Goal: Book appointment/travel/reservation

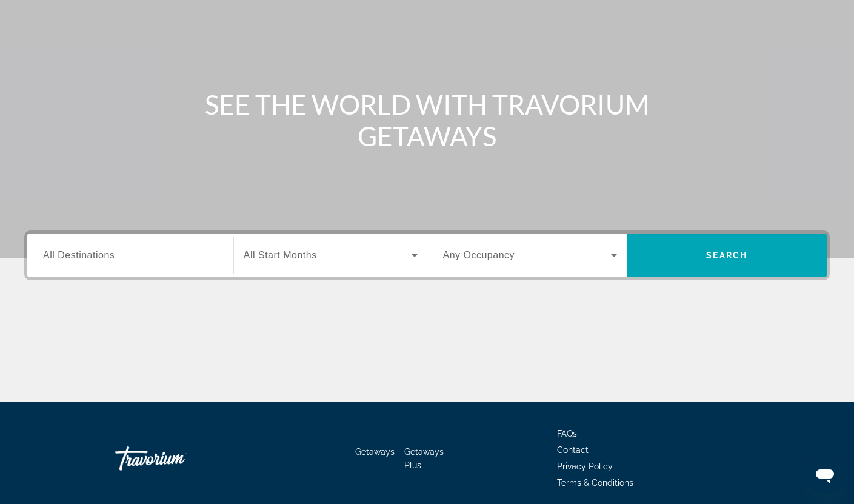
scroll to position [152, 0]
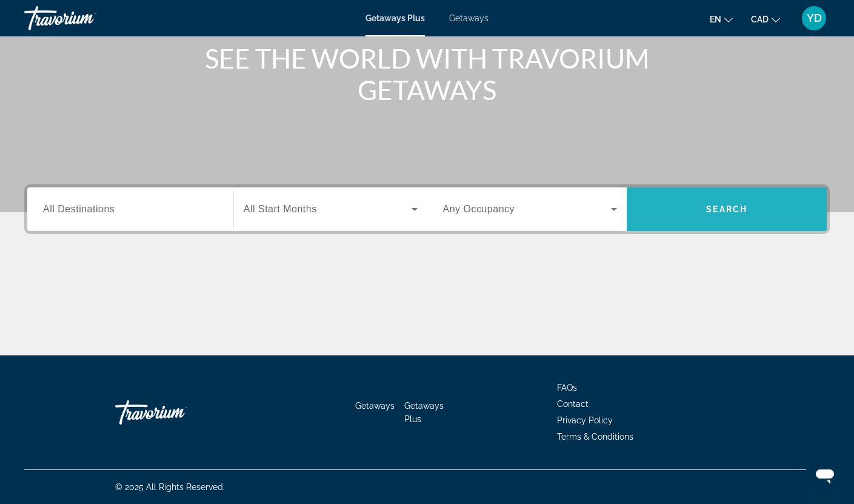
click at [733, 207] on span "Search" at bounding box center [726, 209] width 41 height 10
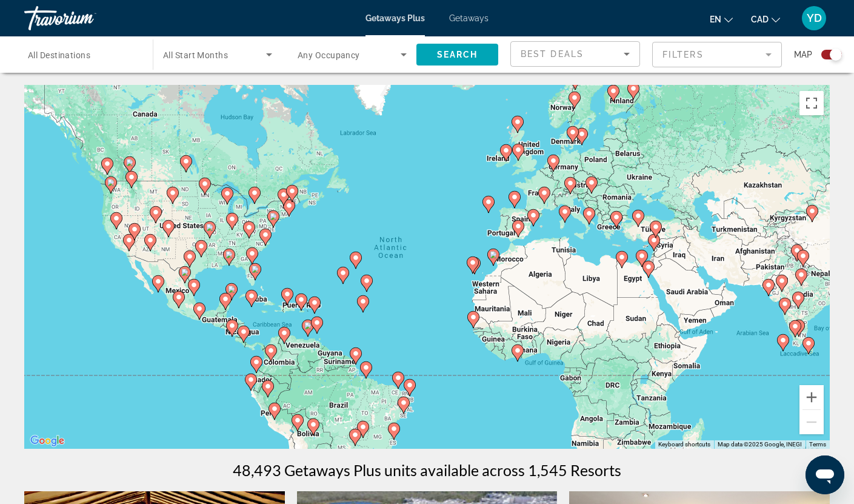
click at [267, 273] on div "To activate drag with keyboard, press Alt + Enter. Once in keyboard drag state,…" at bounding box center [427, 267] width 806 height 364
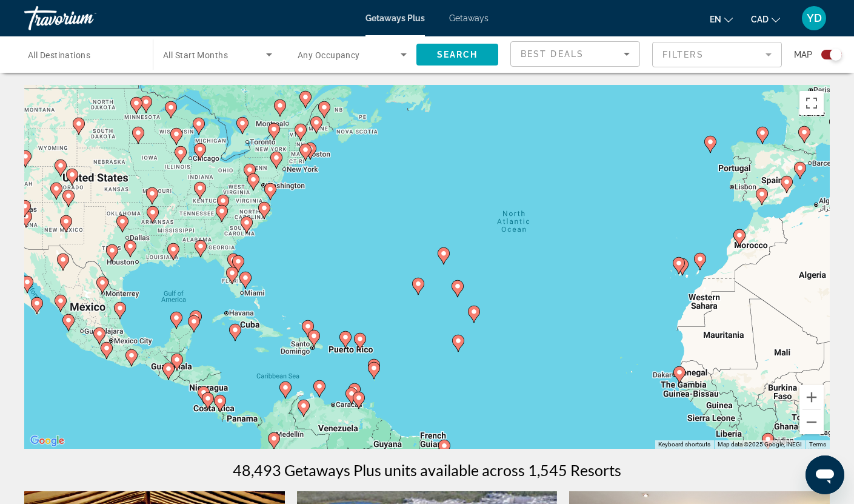
click at [267, 273] on div "To activate drag with keyboard, press Alt + Enter. Once in keyboard drag state,…" at bounding box center [427, 267] width 806 height 364
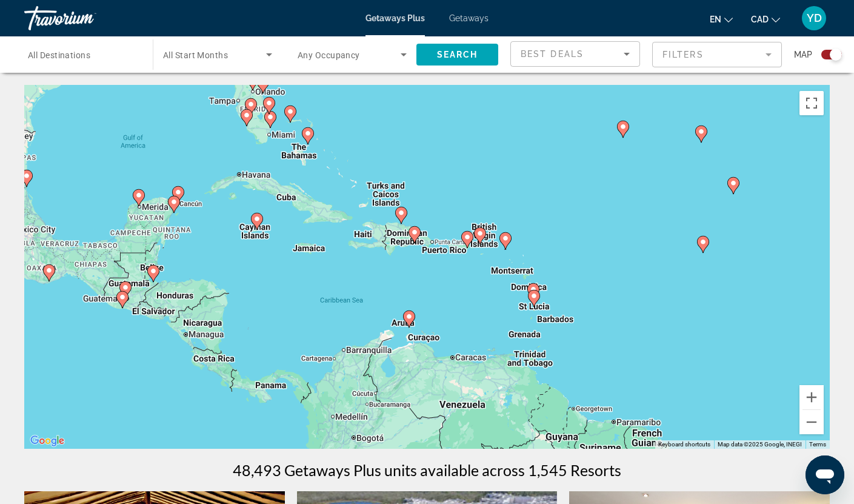
drag, startPoint x: 283, startPoint y: 300, endPoint x: 337, endPoint y: 121, distance: 187.4
click at [337, 121] on div "To activate drag with keyboard, press Alt + Enter. Once in keyboard drag state,…" at bounding box center [427, 267] width 806 height 364
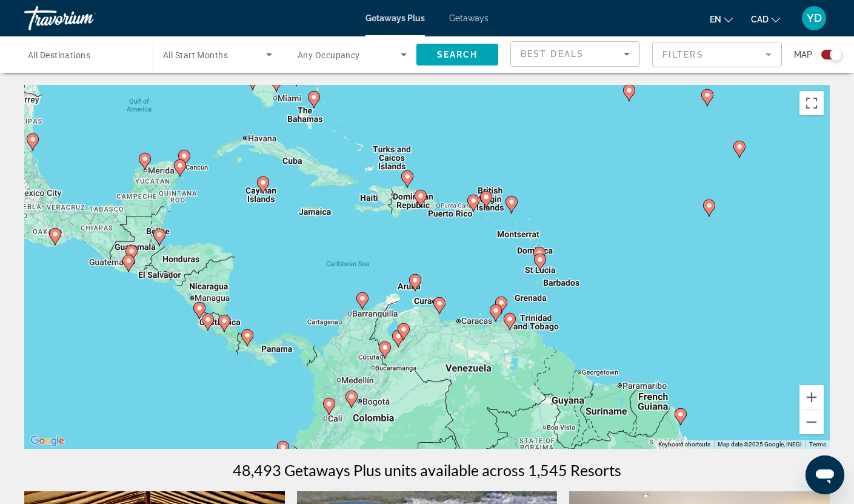
click at [264, 229] on div "To activate drag with keyboard, press Alt + Enter. Once in keyboard drag state,…" at bounding box center [427, 267] width 806 height 364
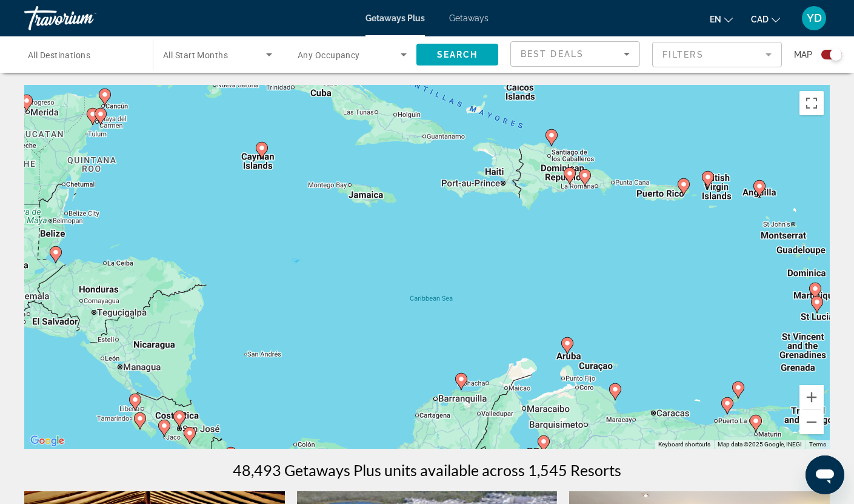
click at [264, 229] on div "To activate drag with keyboard, press Alt + Enter. Once in keyboard drag state,…" at bounding box center [427, 267] width 806 height 364
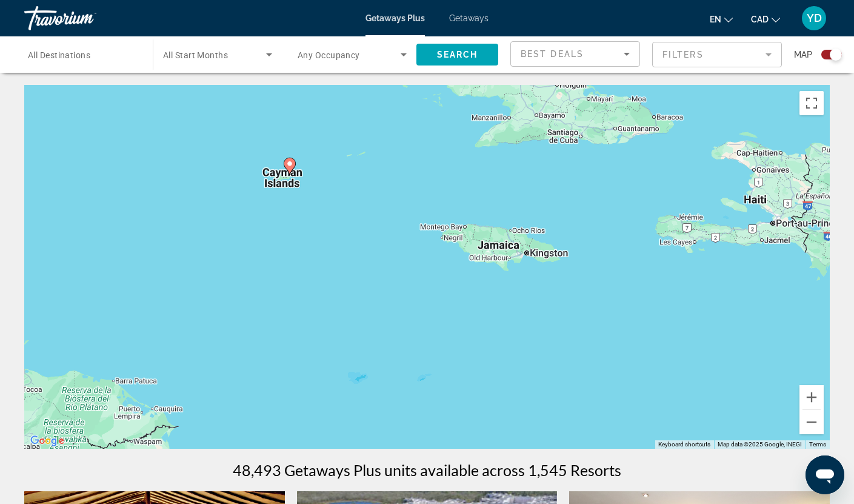
drag, startPoint x: 260, startPoint y: 166, endPoint x: 294, endPoint y: 272, distance: 111.6
click at [294, 272] on div "To activate drag with keyboard, press Alt + Enter. Once in keyboard drag state,…" at bounding box center [427, 267] width 806 height 364
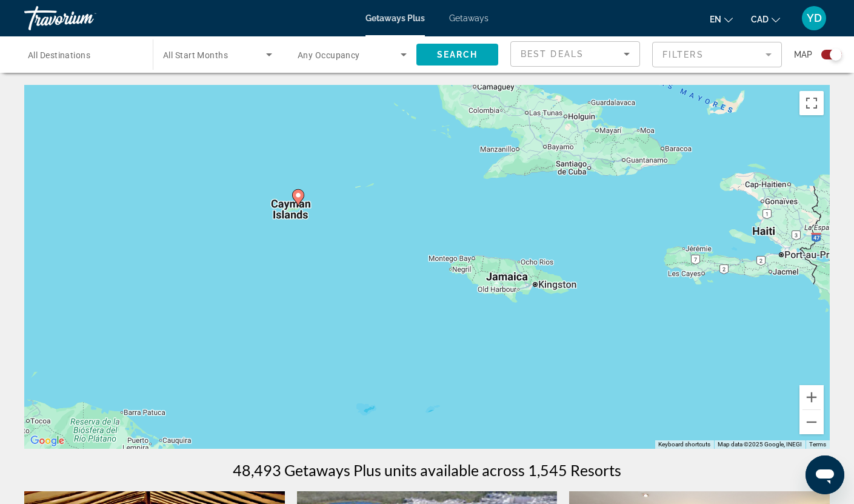
click at [299, 195] on image "Main content" at bounding box center [298, 195] width 7 height 7
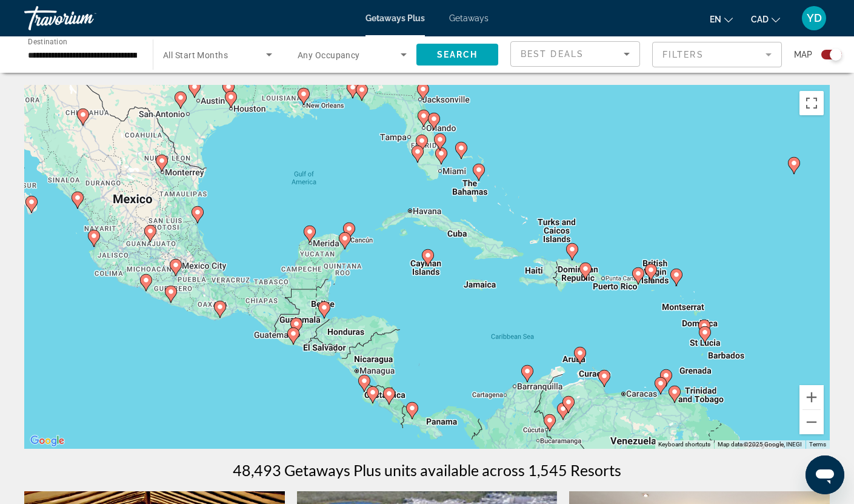
click at [349, 229] on image "Main content" at bounding box center [349, 228] width 7 height 7
type input "**********"
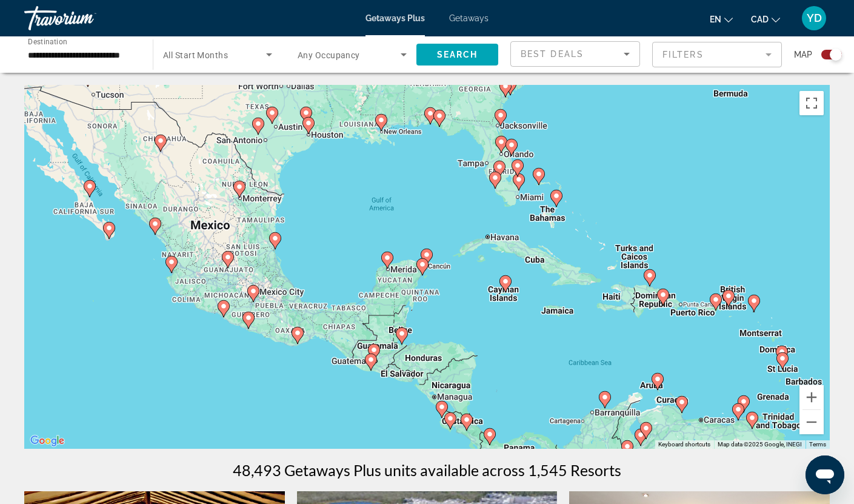
click at [435, 273] on div "To activate drag with keyboard, press Alt + Enter. Once in keyboard drag state,…" at bounding box center [427, 267] width 806 height 364
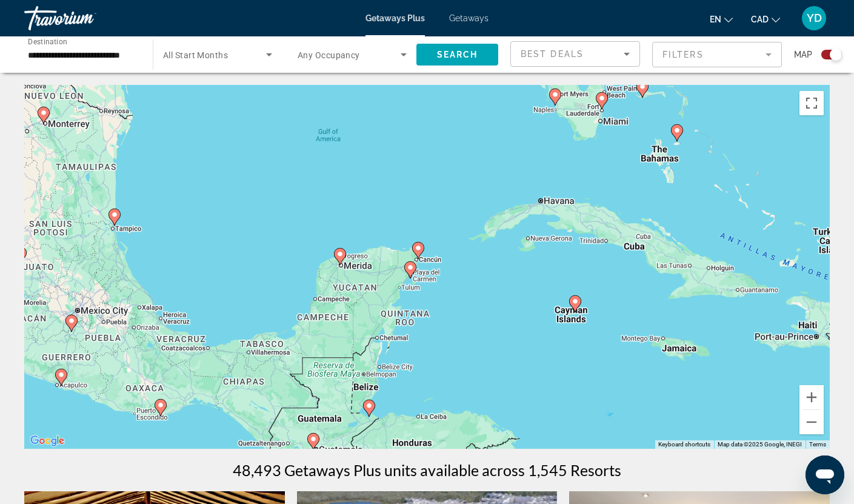
click at [434, 274] on div "To activate drag with keyboard, press Alt + Enter. Once in keyboard drag state,…" at bounding box center [427, 267] width 806 height 364
click at [443, 275] on div "To activate drag with keyboard, press Alt + Enter. Once in keyboard drag state,…" at bounding box center [427, 267] width 806 height 364
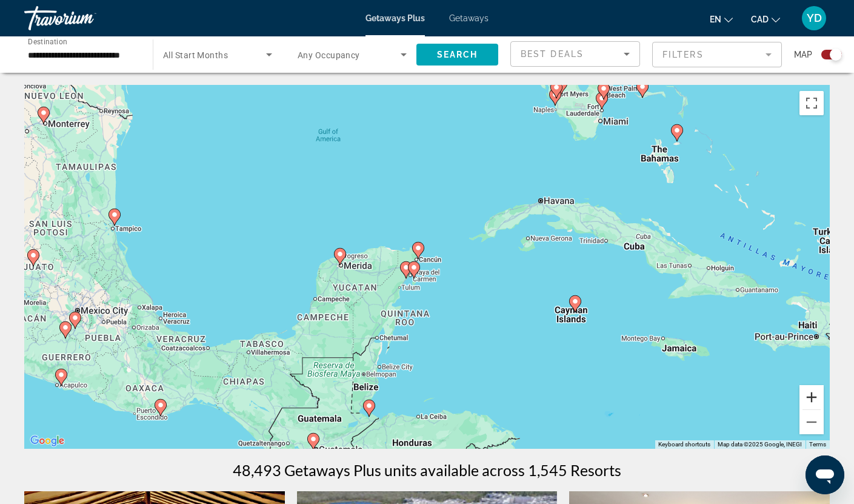
click at [816, 394] on button "Zoom in" at bounding box center [812, 397] width 24 height 24
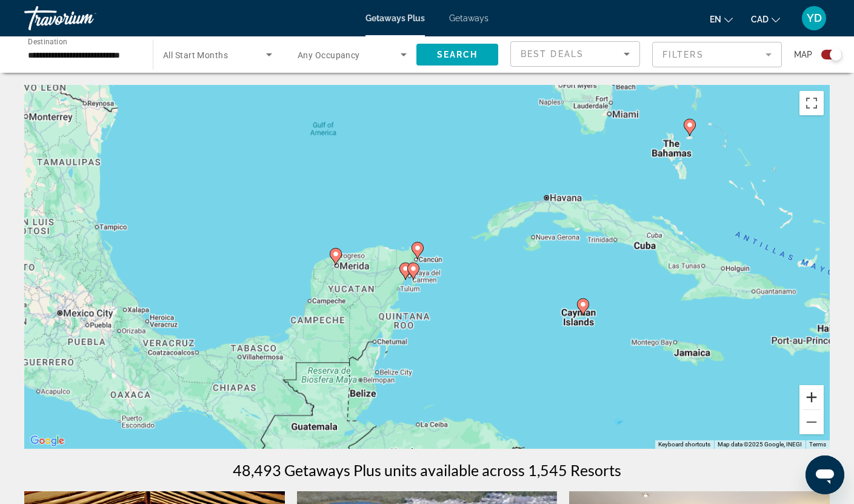
click at [816, 394] on button "Zoom in" at bounding box center [812, 397] width 24 height 24
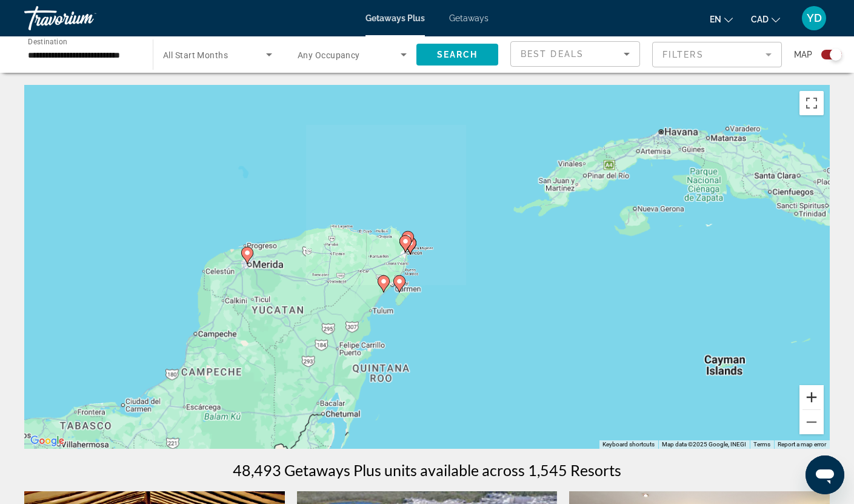
click at [816, 394] on button "Zoom in" at bounding box center [812, 397] width 24 height 24
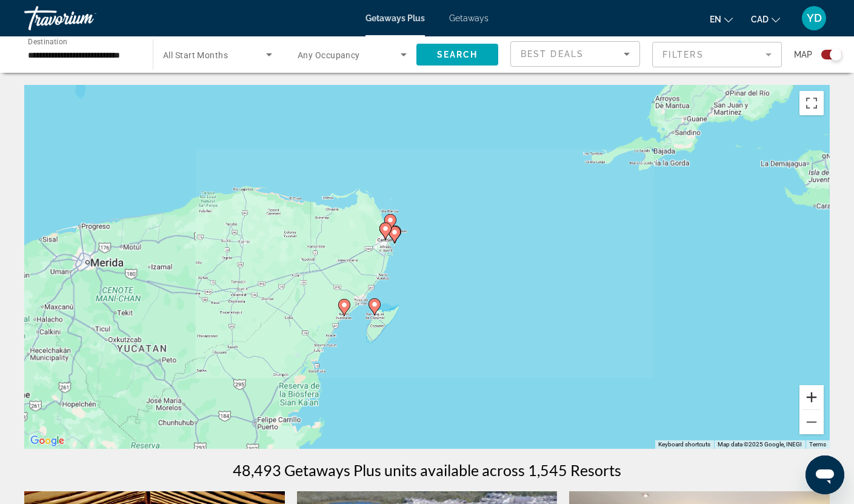
click at [816, 394] on button "Zoom in" at bounding box center [812, 397] width 24 height 24
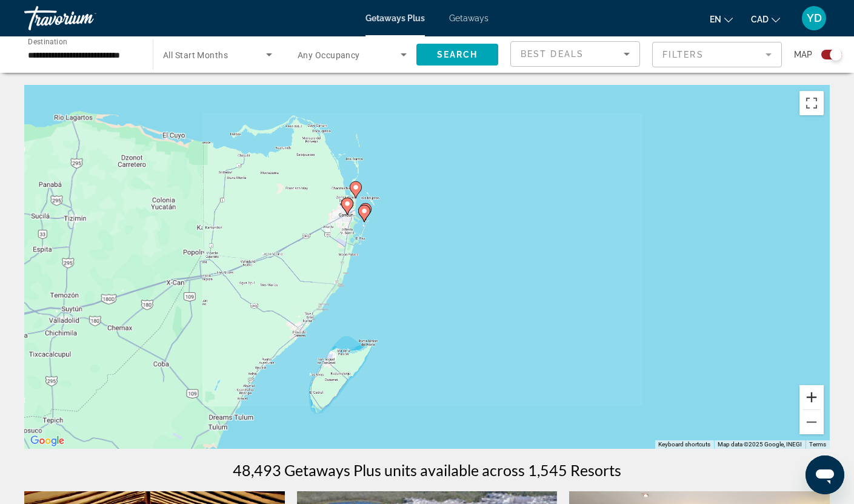
click at [816, 394] on button "Zoom in" at bounding box center [812, 397] width 24 height 24
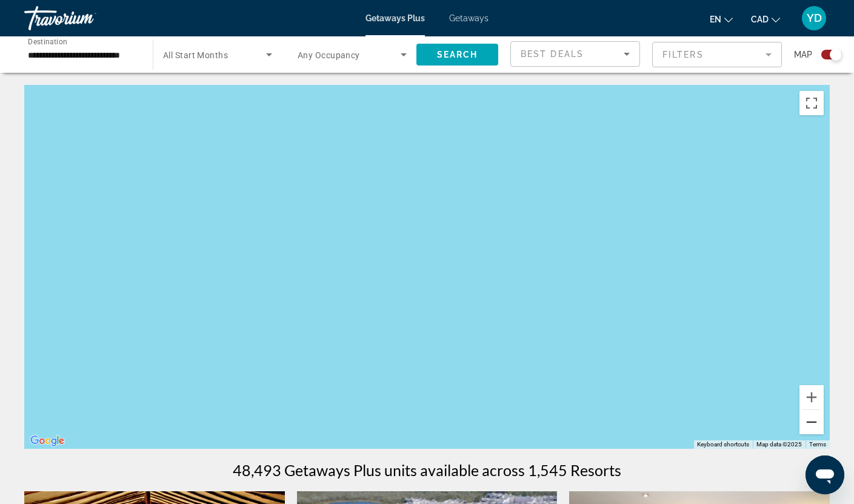
click at [814, 417] on button "Zoom out" at bounding box center [812, 422] width 24 height 24
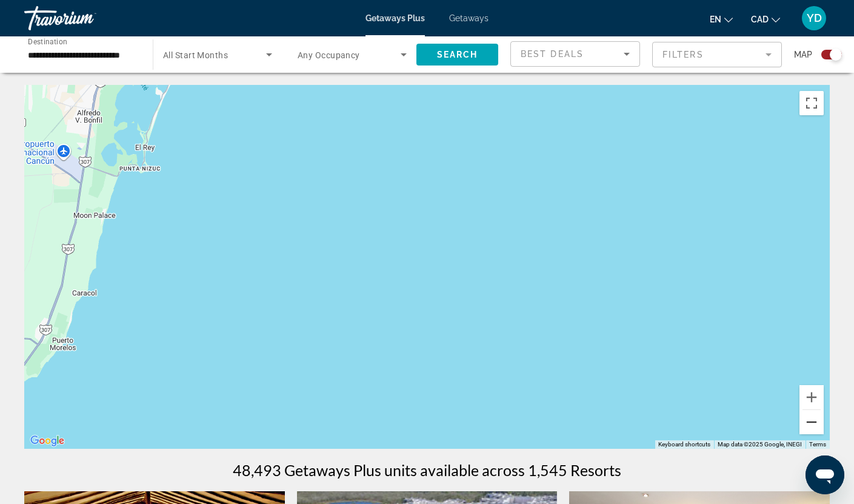
click at [814, 417] on button "Zoom out" at bounding box center [812, 422] width 24 height 24
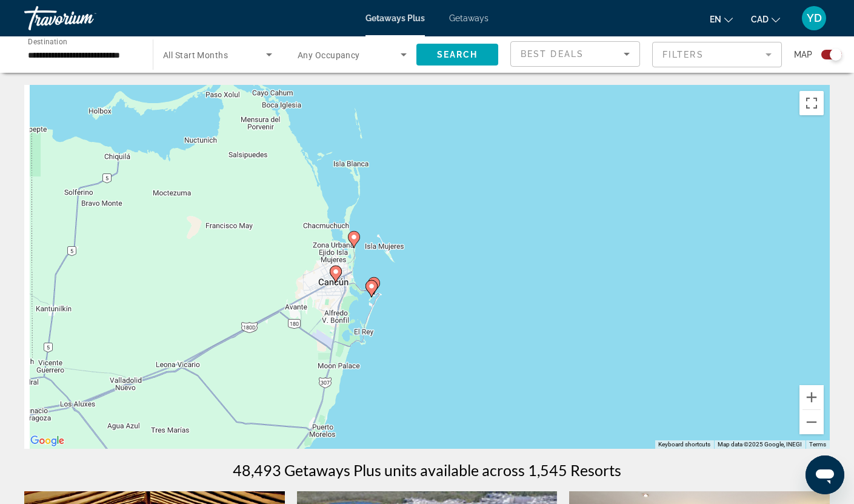
drag, startPoint x: 394, startPoint y: 168, endPoint x: 474, endPoint y: 296, distance: 150.6
click at [474, 296] on div "To activate drag with keyboard, press Alt + Enter. Once in keyboard drag state,…" at bounding box center [427, 267] width 806 height 364
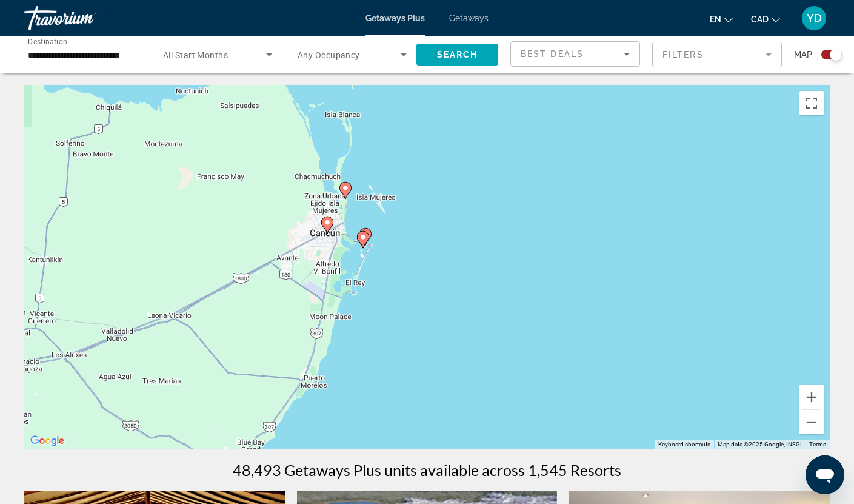
drag, startPoint x: 337, startPoint y: 259, endPoint x: 277, endPoint y: 137, distance: 135.9
click at [277, 137] on div "To activate drag with keyboard, press Alt + Enter. Once in keyboard drag state,…" at bounding box center [427, 267] width 806 height 364
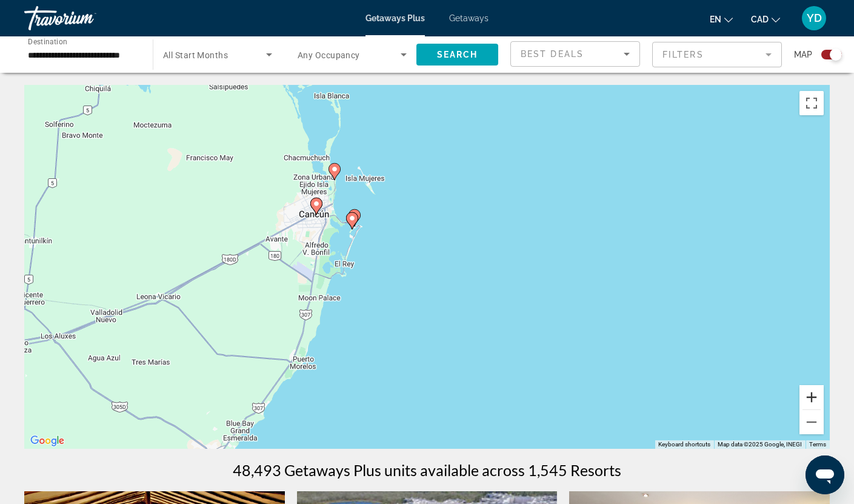
click at [809, 395] on button "Zoom in" at bounding box center [812, 397] width 24 height 24
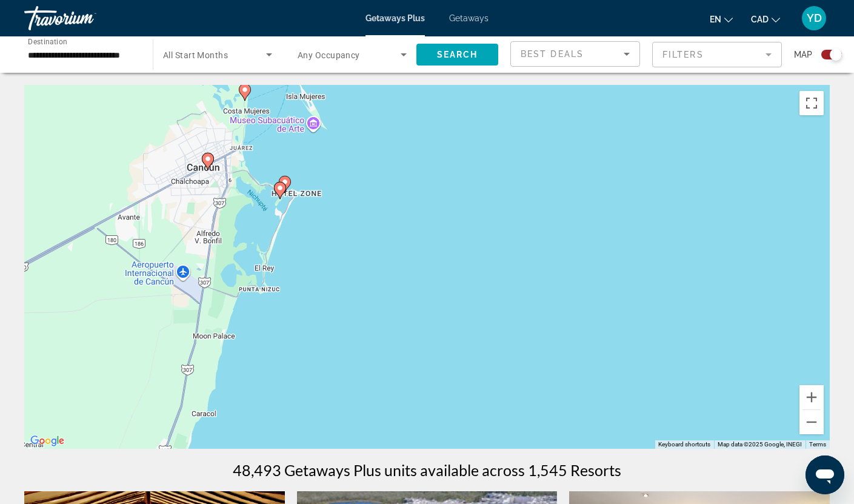
drag, startPoint x: 323, startPoint y: 157, endPoint x: 374, endPoint y: 243, distance: 100.0
click at [374, 243] on div "To activate drag with keyboard, press Alt + Enter. Once in keyboard drag state,…" at bounding box center [427, 267] width 806 height 364
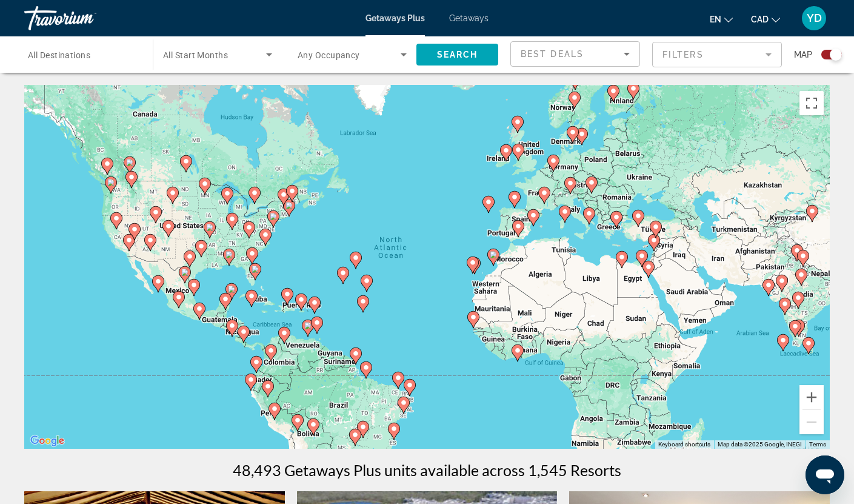
click at [303, 242] on div "To activate drag with keyboard, press Alt + Enter. Once in keyboard drag state,…" at bounding box center [427, 267] width 806 height 364
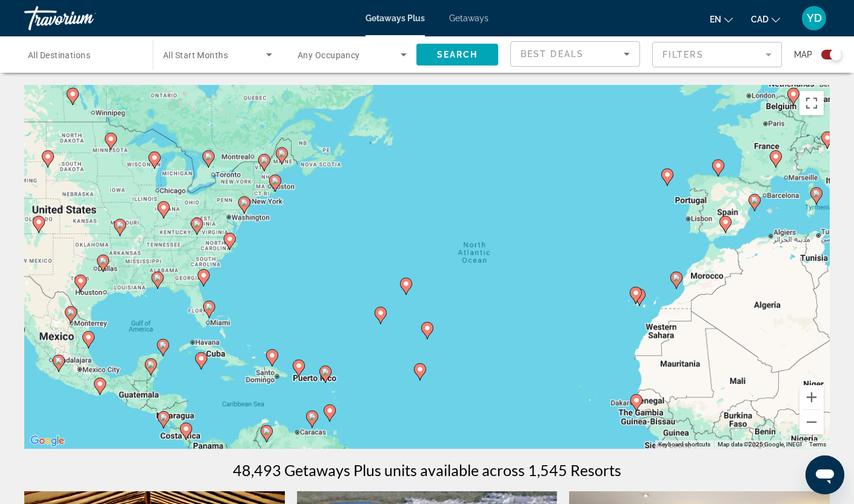
click at [303, 242] on div "To activate drag with keyboard, press Alt + Enter. Once in keyboard drag state,…" at bounding box center [427, 267] width 806 height 364
click at [301, 246] on div "To activate drag with keyboard, press Alt + Enter. Once in keyboard drag state,…" at bounding box center [427, 267] width 806 height 364
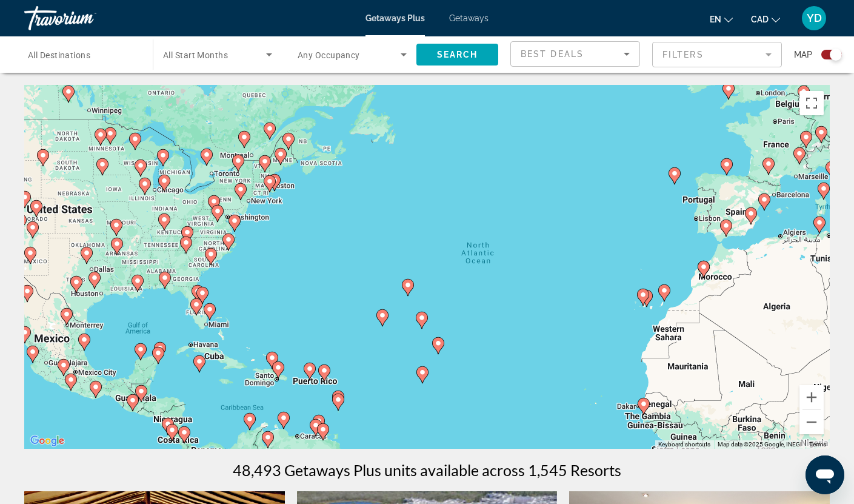
click at [301, 246] on div "To activate drag with keyboard, press Alt + Enter. Once in keyboard drag state,…" at bounding box center [427, 267] width 806 height 364
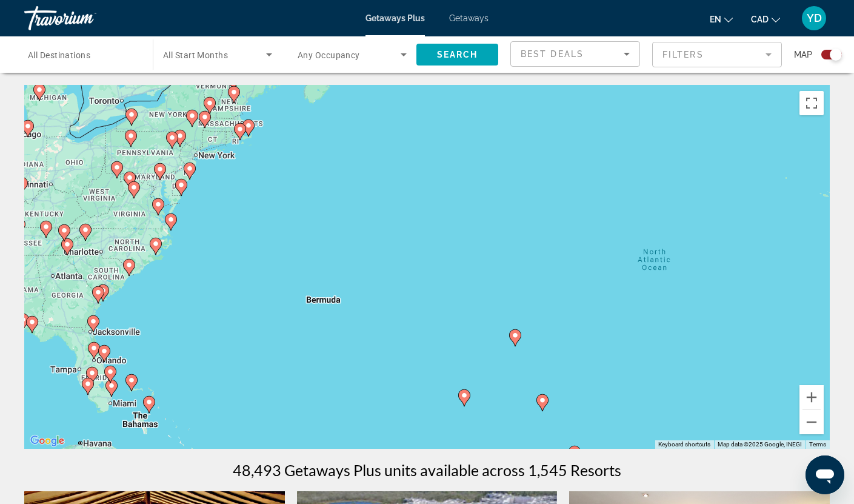
click at [218, 194] on div "To activate drag with keyboard, press Alt + Enter. Once in keyboard drag state,…" at bounding box center [427, 267] width 806 height 364
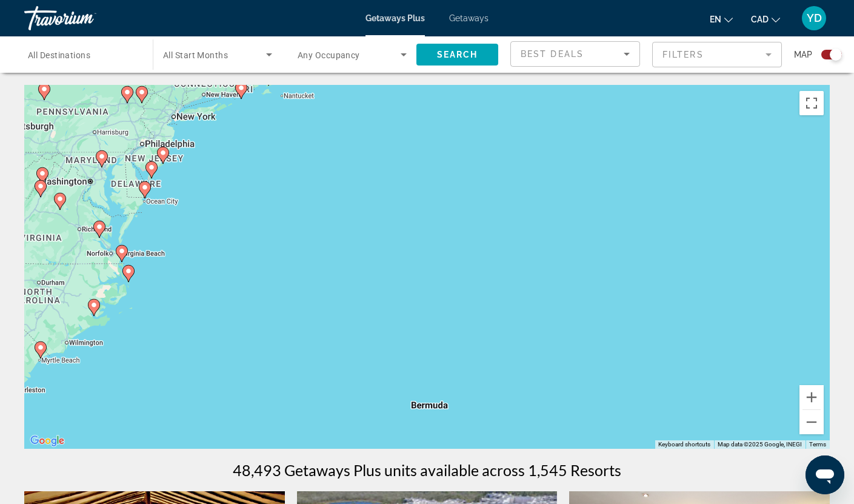
click at [191, 197] on div "To activate drag with keyboard, press Alt + Enter. Once in keyboard drag state,…" at bounding box center [427, 267] width 806 height 364
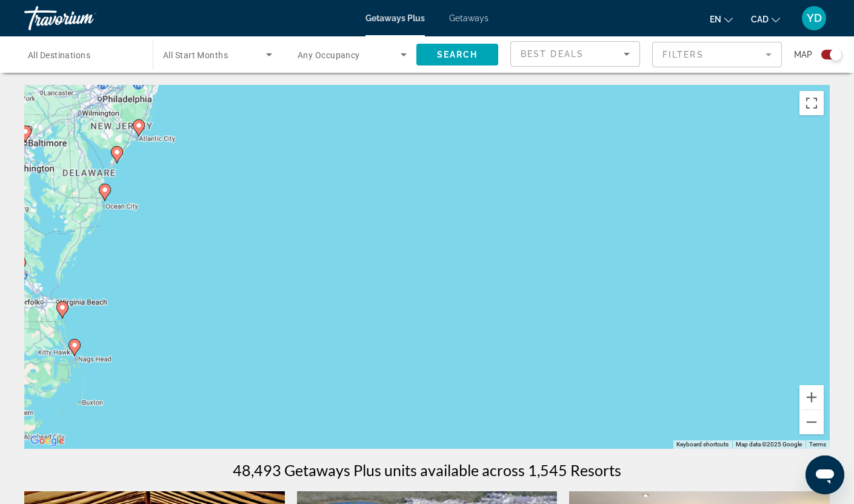
click at [191, 197] on div "To activate drag with keyboard, press Alt + Enter. Once in keyboard drag state,…" at bounding box center [427, 267] width 806 height 364
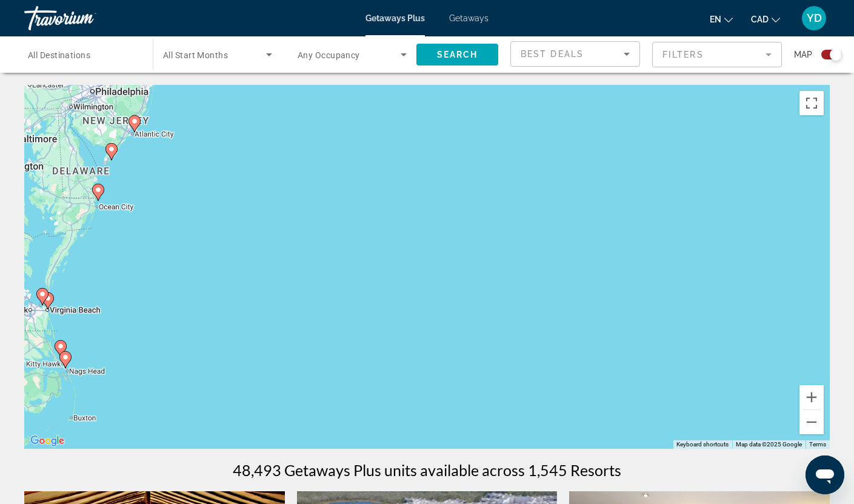
click at [191, 197] on div "To activate drag with keyboard, press Alt + Enter. Once in keyboard drag state,…" at bounding box center [427, 267] width 806 height 364
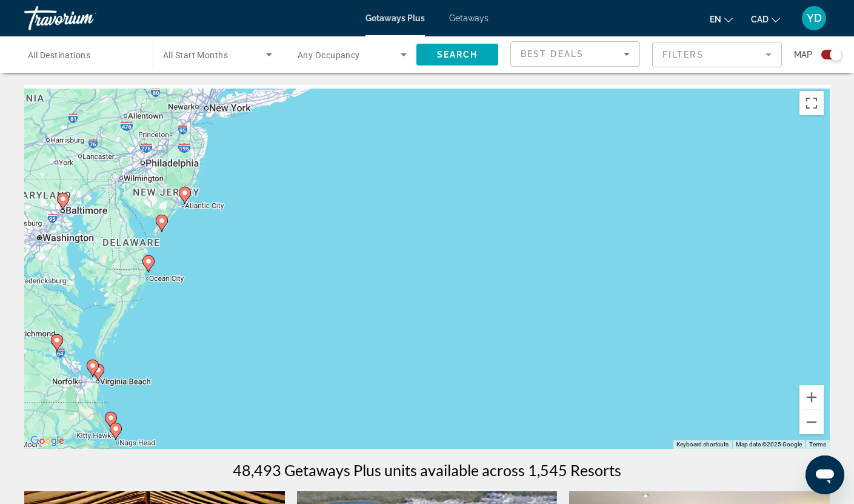
drag, startPoint x: 159, startPoint y: 165, endPoint x: 281, endPoint y: 309, distance: 188.0
click at [281, 309] on div "To activate drag with keyboard, press Alt + Enter. Once in keyboard drag state,…" at bounding box center [427, 267] width 806 height 364
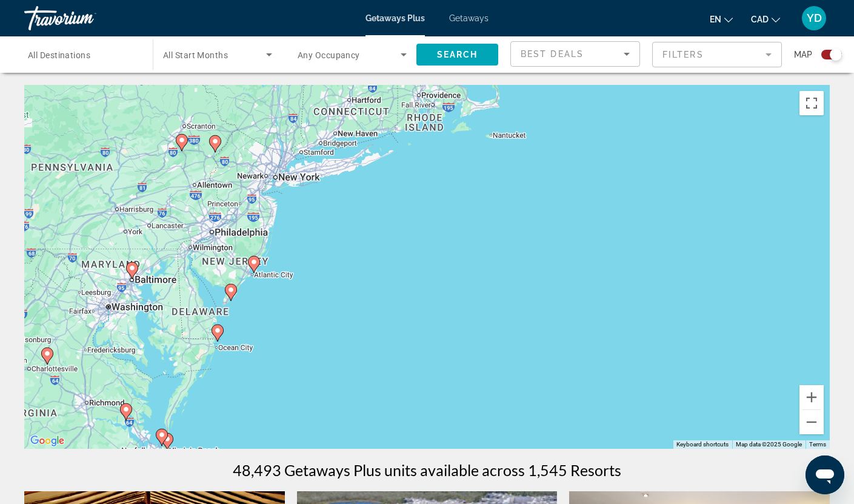
click at [281, 309] on div "To activate drag with keyboard, press Alt + Enter. Once in keyboard drag state,…" at bounding box center [427, 267] width 806 height 364
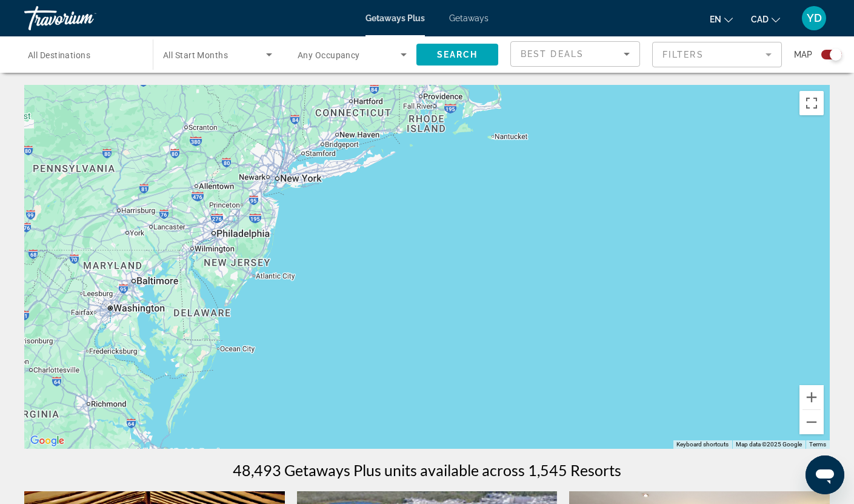
click at [281, 309] on div "To activate drag with keyboard, press Alt + Enter. Once in keyboard drag state,…" at bounding box center [427, 267] width 806 height 364
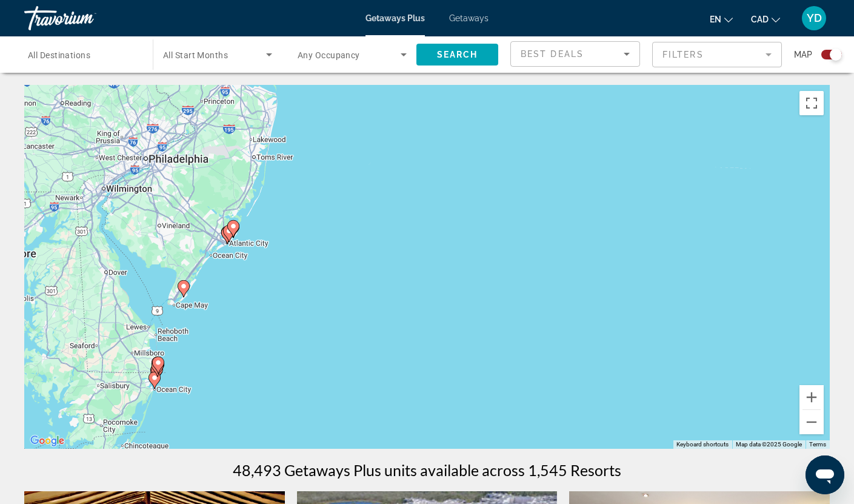
click at [267, 284] on div "To activate drag with keyboard, press Alt + Enter. Once in keyboard drag state,…" at bounding box center [427, 267] width 806 height 364
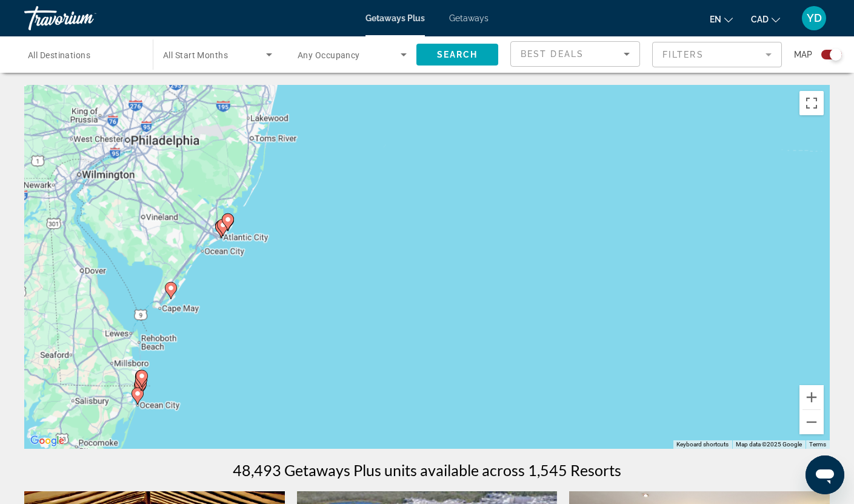
click at [267, 284] on div "To activate drag with keyboard, press Alt + Enter. Once in keyboard drag state,…" at bounding box center [427, 267] width 806 height 364
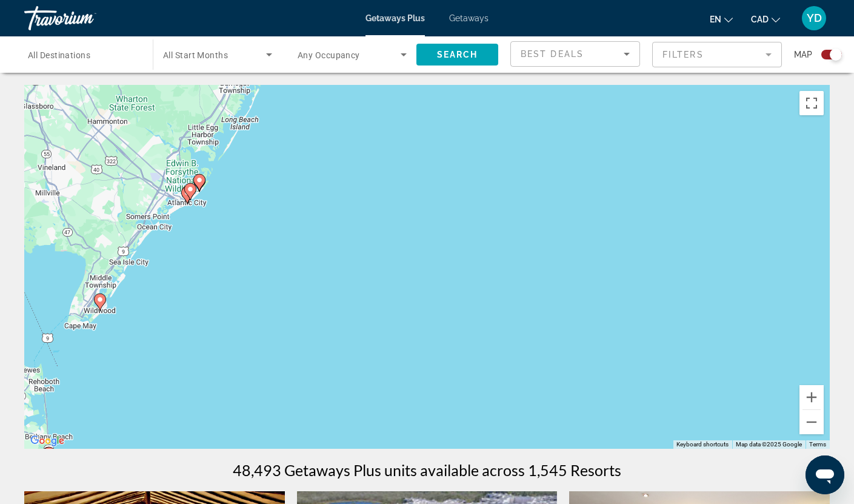
click at [226, 181] on div "To activate drag with keyboard, press Alt + Enter. Once in keyboard drag state,…" at bounding box center [427, 267] width 806 height 364
click at [227, 184] on div "To activate drag with keyboard, press Alt + Enter. Once in keyboard drag state,…" at bounding box center [427, 267] width 806 height 364
click at [115, 293] on div "To activate drag with keyboard, press Alt + Enter. Once in keyboard drag state,…" at bounding box center [427, 267] width 806 height 364
click at [115, 294] on div "To activate drag with keyboard, press Alt + Enter. Once in keyboard drag state,…" at bounding box center [427, 267] width 806 height 364
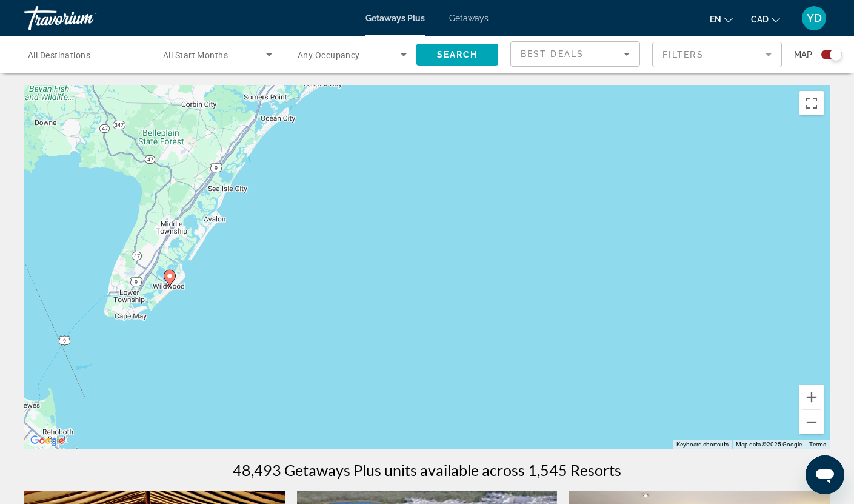
drag, startPoint x: 152, startPoint y: 362, endPoint x: 315, endPoint y: 278, distance: 183.3
click at [315, 278] on div "To activate drag with keyboard, press Alt + Enter. Once in keyboard drag state,…" at bounding box center [427, 267] width 806 height 364
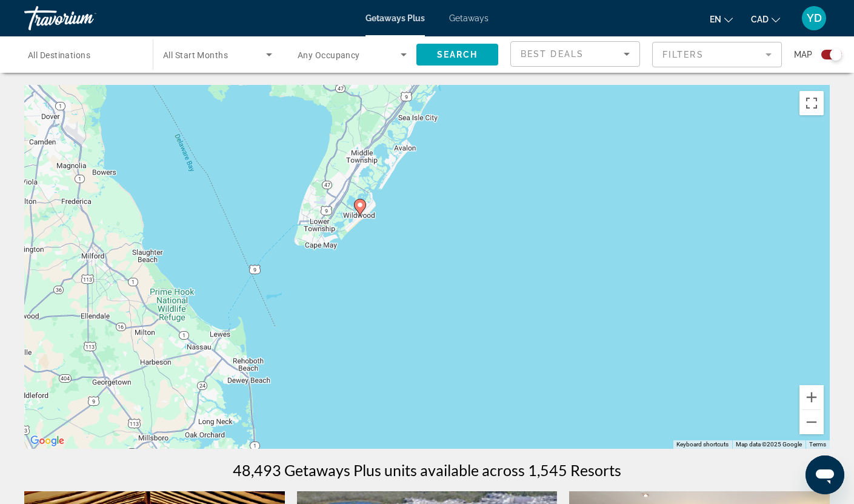
drag, startPoint x: 392, startPoint y: 195, endPoint x: 372, endPoint y: 291, distance: 98.6
click at [372, 291] on div "To activate drag with keyboard, press Alt + Enter. Once in keyboard drag state,…" at bounding box center [427, 267] width 806 height 364
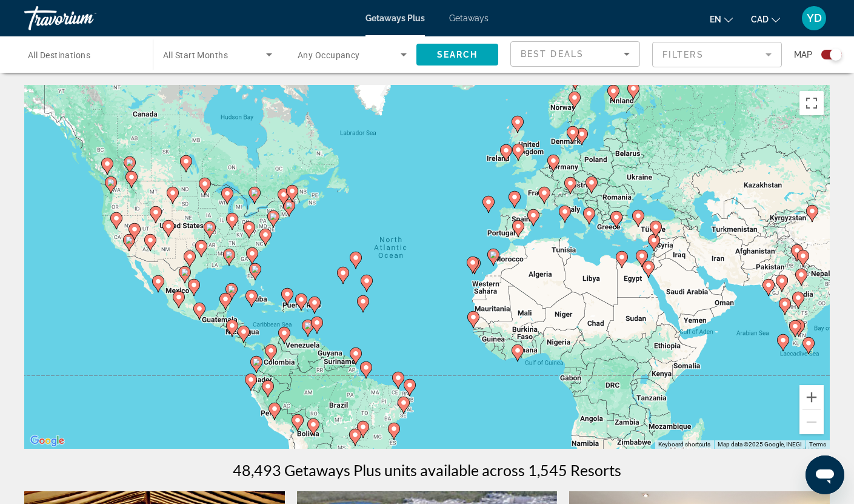
click at [300, 278] on div "To activate drag with keyboard, press Alt + Enter. Once in keyboard drag state,…" at bounding box center [427, 267] width 806 height 364
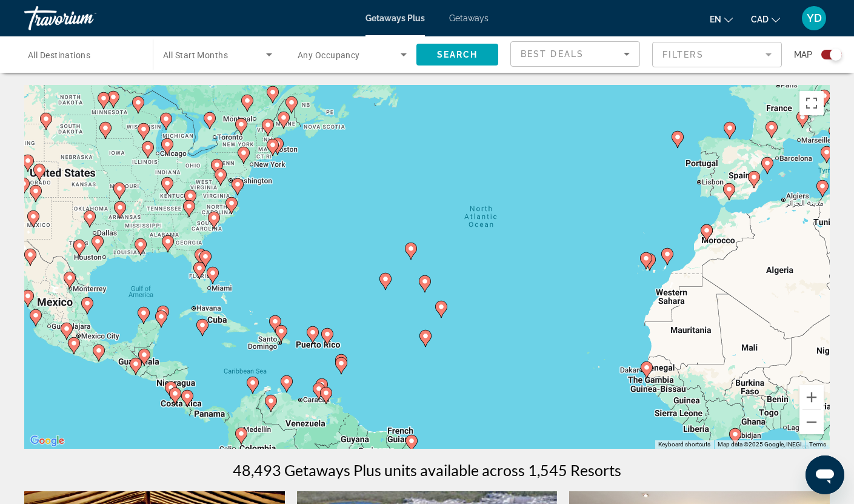
click at [300, 278] on div "To activate drag with keyboard, press Alt + Enter. Once in keyboard drag state,…" at bounding box center [427, 267] width 806 height 364
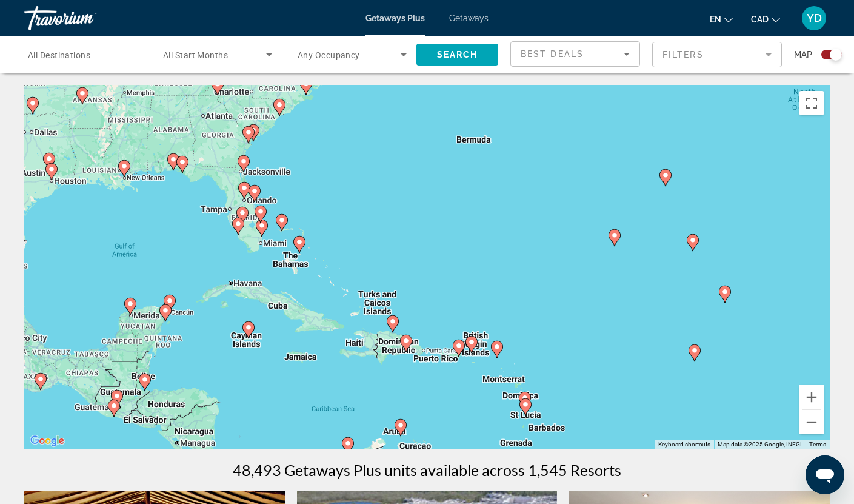
drag, startPoint x: 176, startPoint y: 278, endPoint x: 353, endPoint y: 203, distance: 192.0
click at [353, 203] on div "To activate drag with keyboard, press Alt + Enter. Once in keyboard drag state,…" at bounding box center [427, 267] width 806 height 364
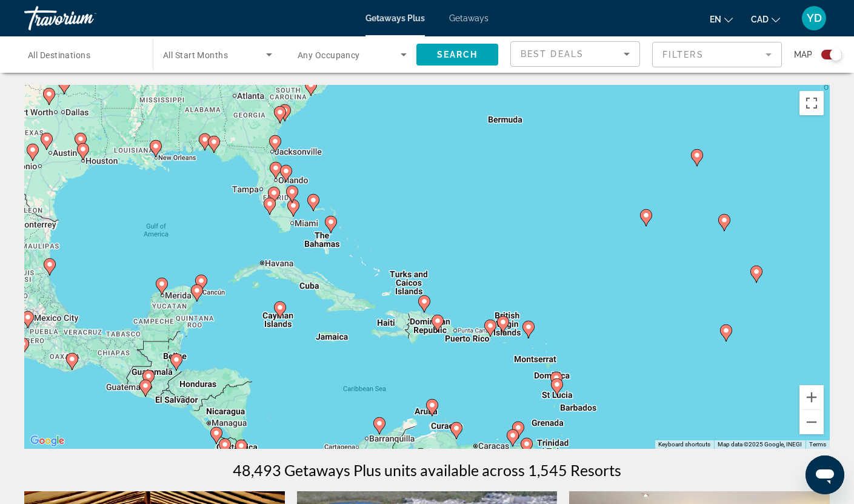
click at [271, 231] on div "To activate drag with keyboard, press Alt + Enter. Once in keyboard drag state,…" at bounding box center [427, 267] width 806 height 364
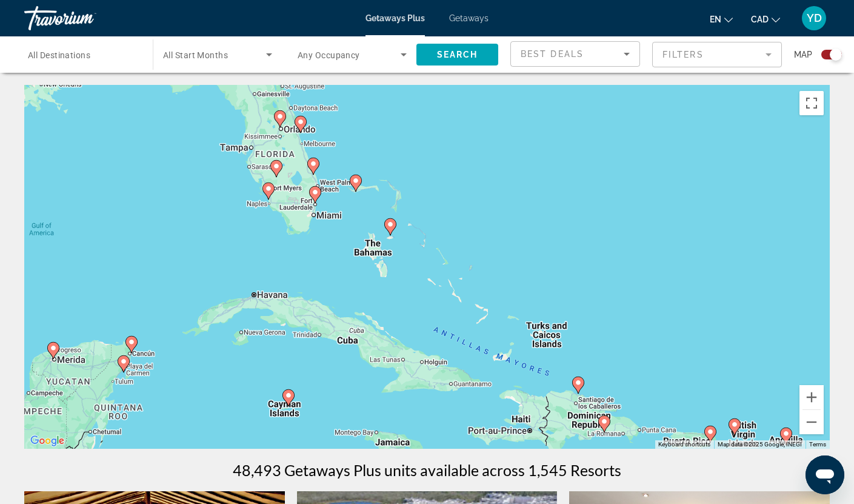
click at [271, 231] on div "To activate drag with keyboard, press Alt + Enter. Once in keyboard drag state,…" at bounding box center [427, 267] width 806 height 364
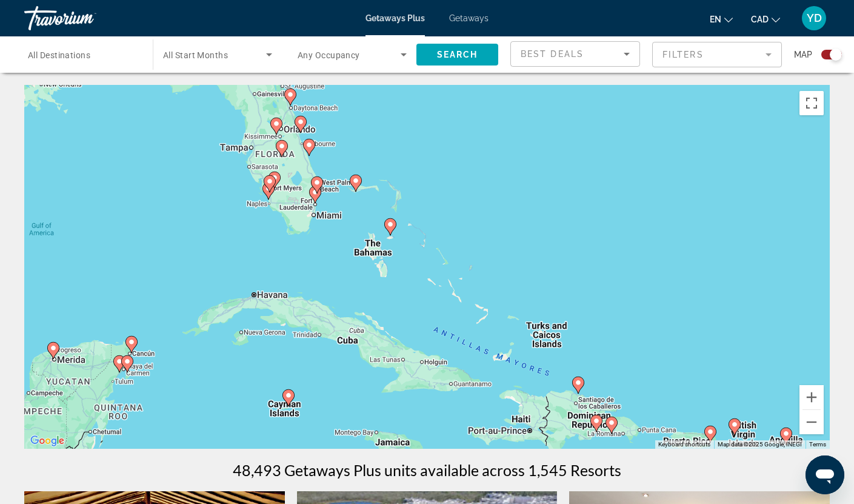
click at [271, 231] on div "To activate drag with keyboard, press Alt + Enter. Once in keyboard drag state,…" at bounding box center [427, 267] width 806 height 364
click at [340, 199] on div "To activate drag with keyboard, press Alt + Enter. Once in keyboard drag state,…" at bounding box center [427, 267] width 806 height 364
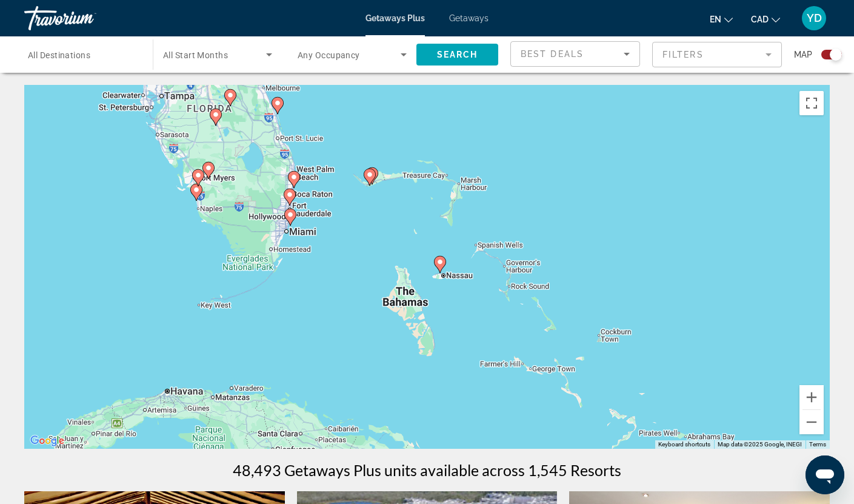
click at [318, 207] on div "To activate drag with keyboard, press Alt + Enter. Once in keyboard drag state,…" at bounding box center [427, 267] width 806 height 364
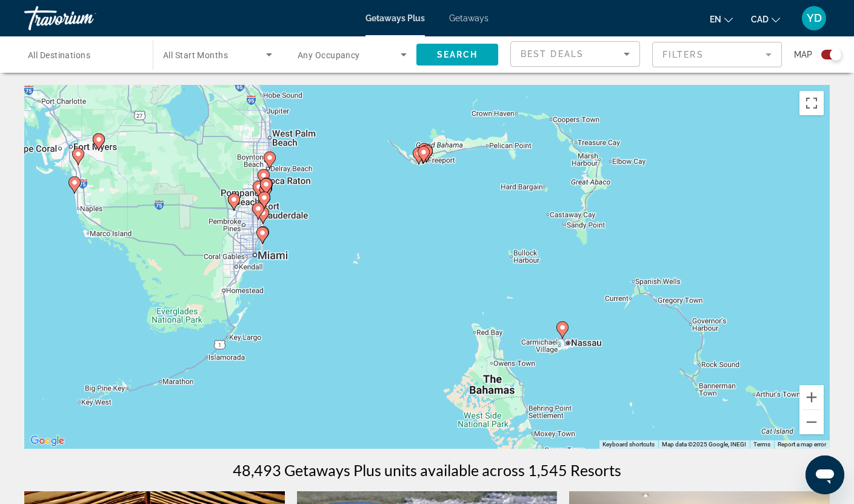
click at [284, 229] on div "To activate drag with keyboard, press Alt + Enter. Once in keyboard drag state,…" at bounding box center [427, 267] width 806 height 364
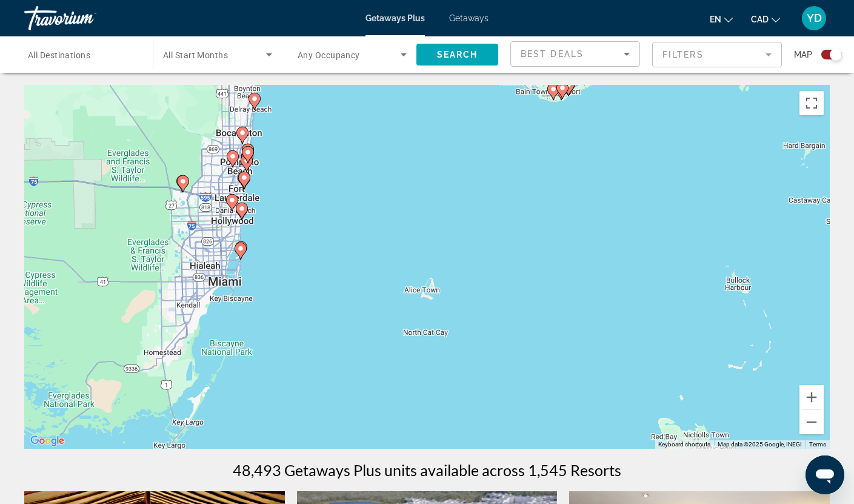
click at [270, 226] on div "To activate drag with keyboard, press Alt + Enter. Once in keyboard drag state,…" at bounding box center [427, 267] width 806 height 364
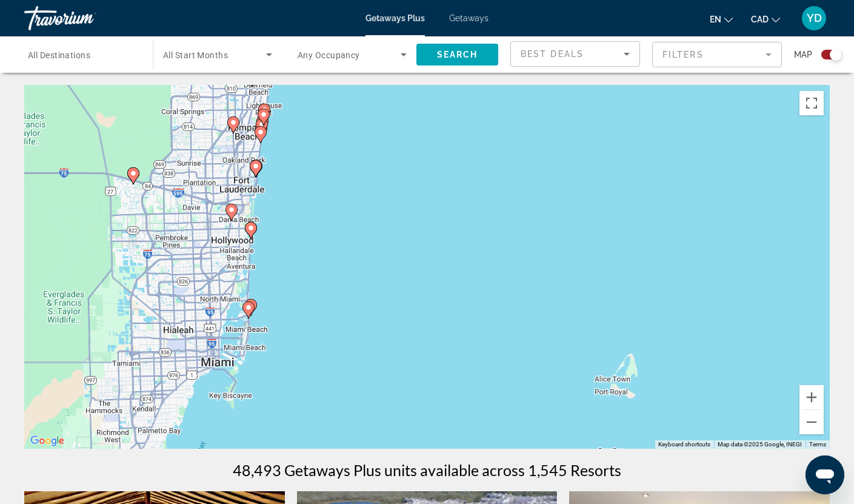
drag, startPoint x: 251, startPoint y: 189, endPoint x: 291, endPoint y: 215, distance: 47.4
click at [291, 215] on div "To activate drag with keyboard, press Alt + Enter. Once in keyboard drag state,…" at bounding box center [427, 267] width 806 height 364
click at [290, 227] on div "To activate drag with keyboard, press Alt + Enter. Once in keyboard drag state,…" at bounding box center [427, 267] width 806 height 364
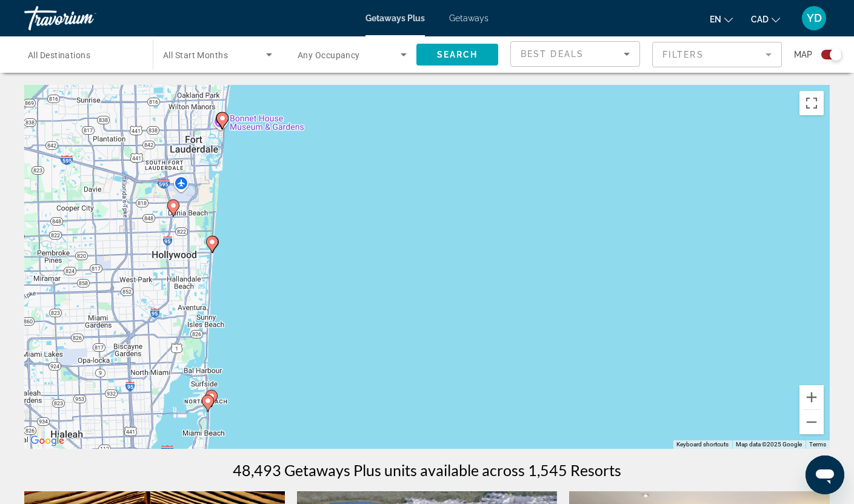
drag, startPoint x: 238, startPoint y: 220, endPoint x: 256, endPoint y: 217, distance: 19.0
click at [256, 217] on div "To activate drag with keyboard, press Alt + Enter. Once in keyboard drag state,…" at bounding box center [427, 267] width 806 height 364
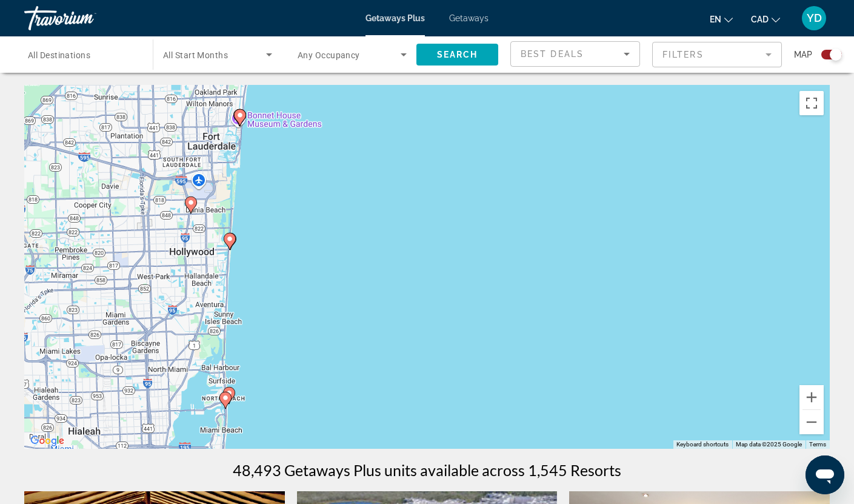
click at [230, 240] on image "Main content" at bounding box center [229, 238] width 7 height 7
type input "**********"
